Goal: Task Accomplishment & Management: Manage account settings

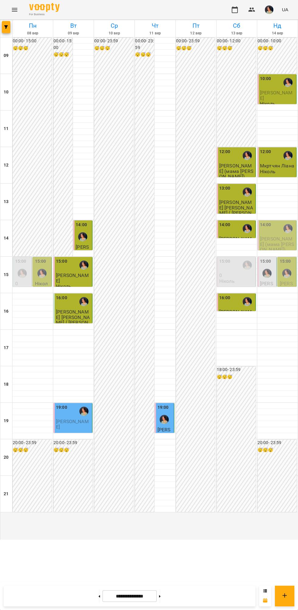
click at [277, 235] on div "14:00" at bounding box center [277, 228] width 35 height 14
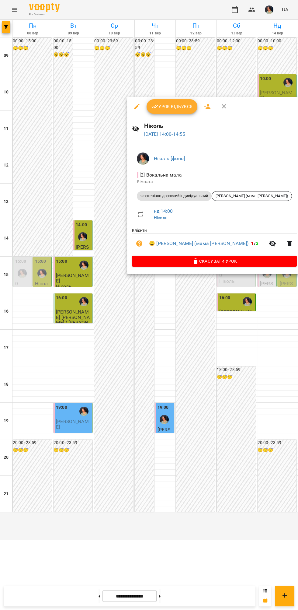
click at [169, 99] on button "Урок відбувся" at bounding box center [172, 106] width 51 height 15
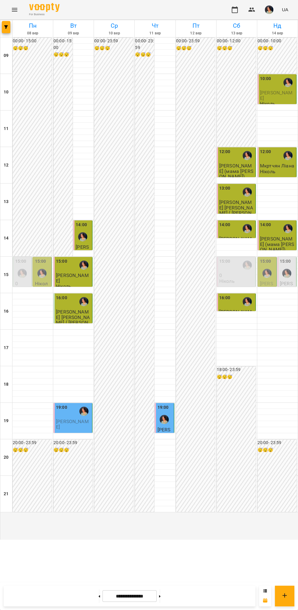
click at [266, 278] on img "Ніколь [фоно]" at bounding box center [266, 273] width 9 height 9
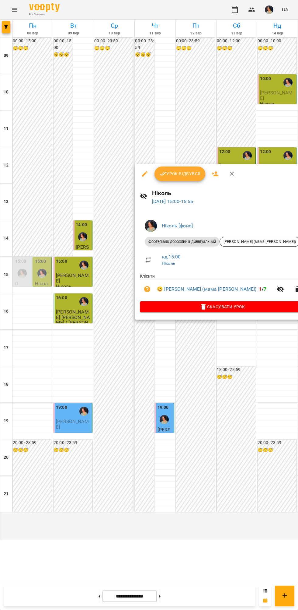
click at [178, 177] on span "Урок відбувся" at bounding box center [179, 173] width 41 height 7
